Goal: Information Seeking & Learning: Learn about a topic

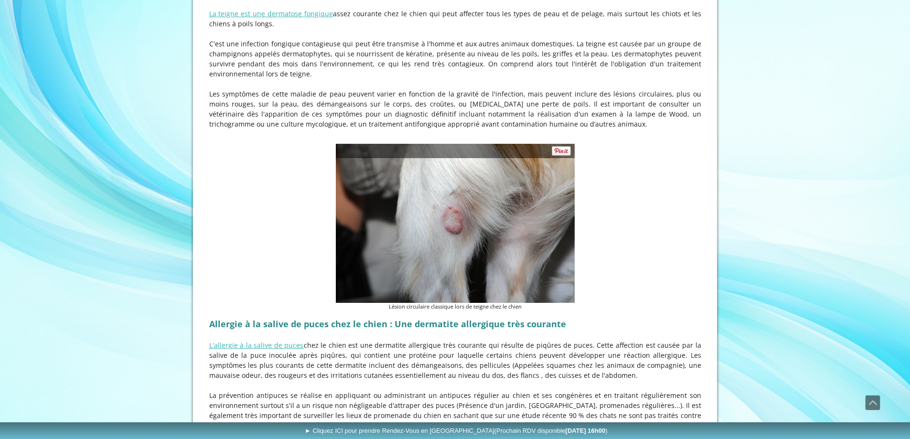
scroll to position [1671, 0]
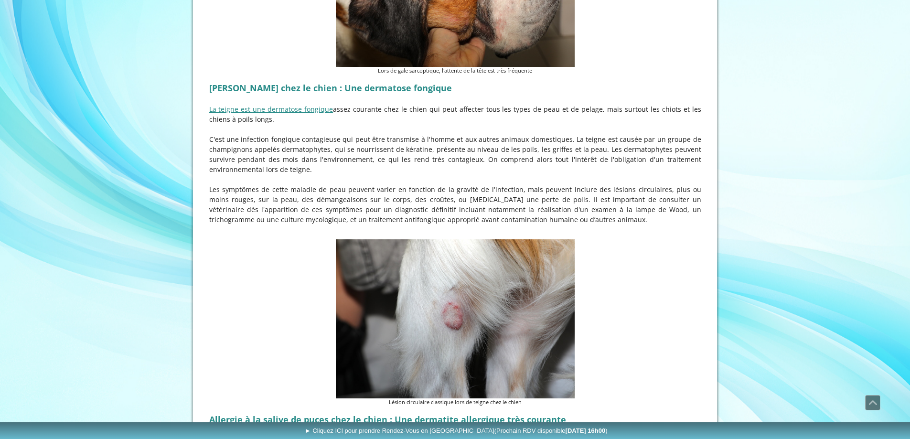
click at [272, 105] on link "La teigne est une dermatose fongique" at bounding box center [271, 109] width 124 height 9
